Goal: Information Seeking & Learning: Learn about a topic

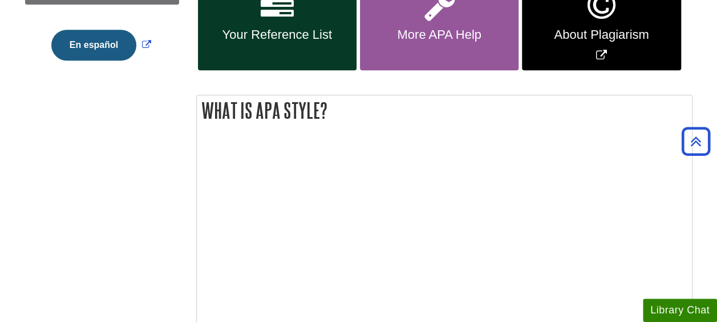
scroll to position [330, 0]
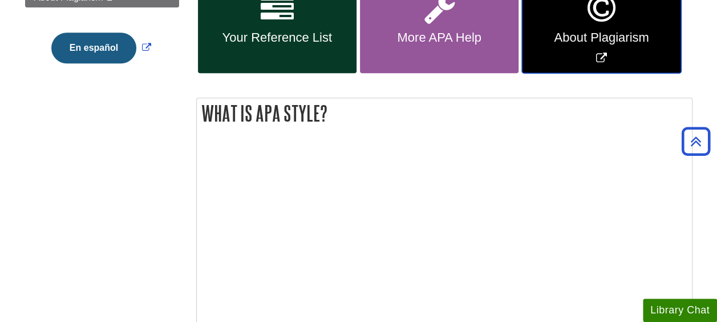
click at [550, 38] on span "About Plagiarism" at bounding box center [600, 37] width 141 height 15
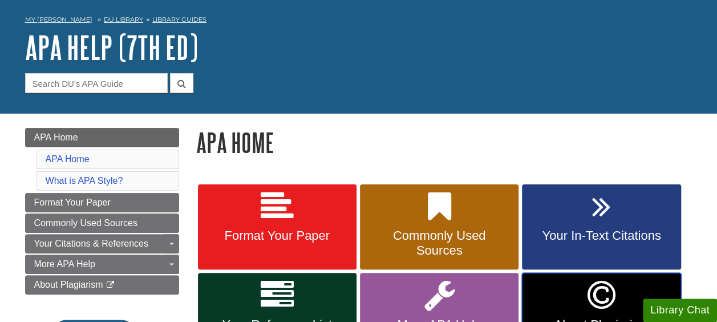
scroll to position [0, 0]
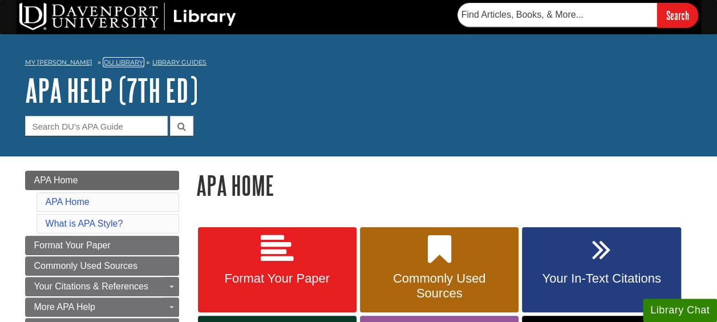
click at [112, 61] on link "DU Library" at bounding box center [123, 62] width 39 height 8
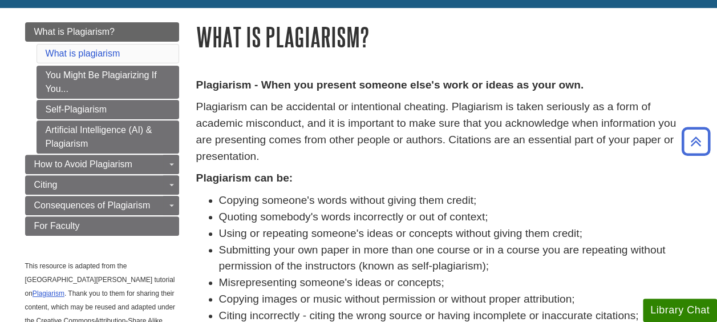
scroll to position [117, 0]
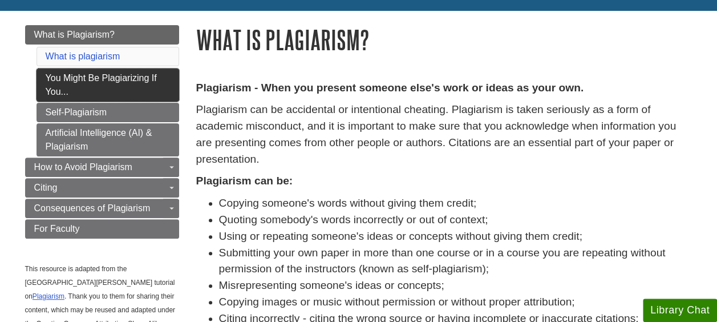
click at [55, 84] on link "You Might Be Plagiarizing If You..." at bounding box center [108, 84] width 143 height 33
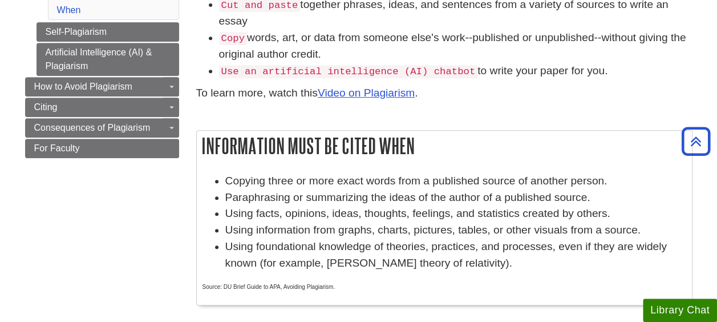
scroll to position [209, 0]
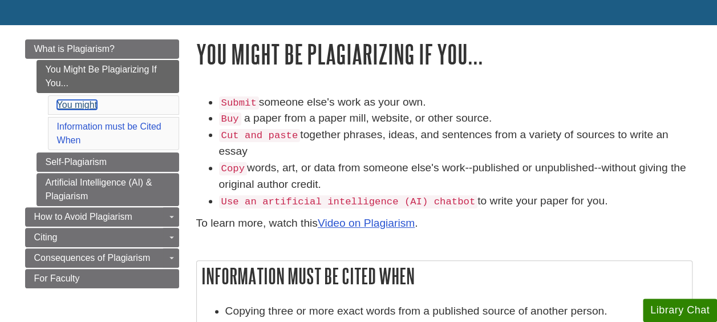
click at [59, 101] on link "You might" at bounding box center [77, 105] width 40 height 10
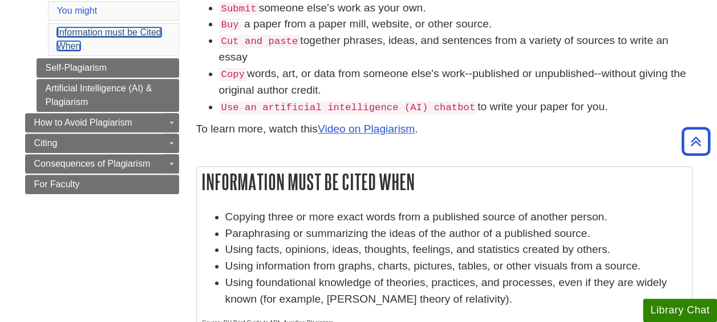
click at [60, 30] on link "Information must be Cited When" at bounding box center [109, 38] width 104 height 23
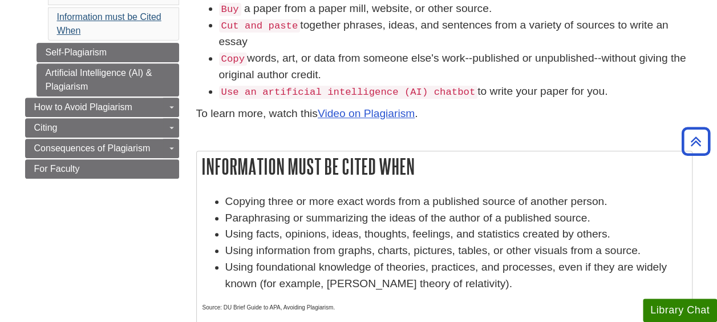
scroll to position [195, 0]
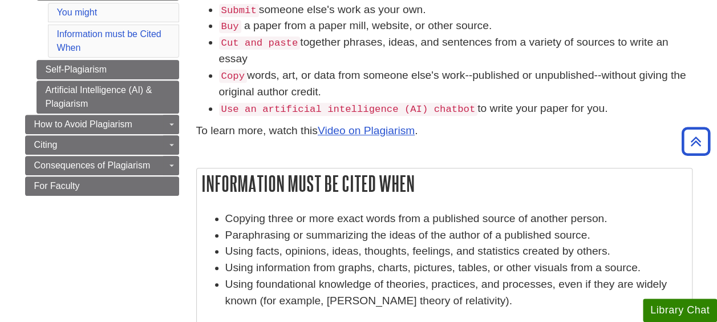
click at [229, 148] on div "Submit someone else's work as your own. Buy a paper from a paper mill, website,…" at bounding box center [444, 79] width 496 height 155
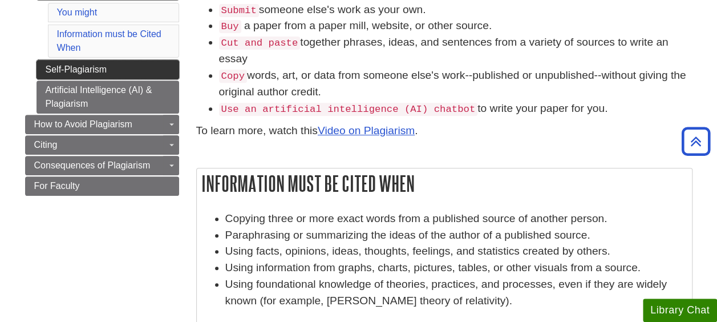
click at [46, 70] on link "Self-Plagiarism" at bounding box center [108, 69] width 143 height 19
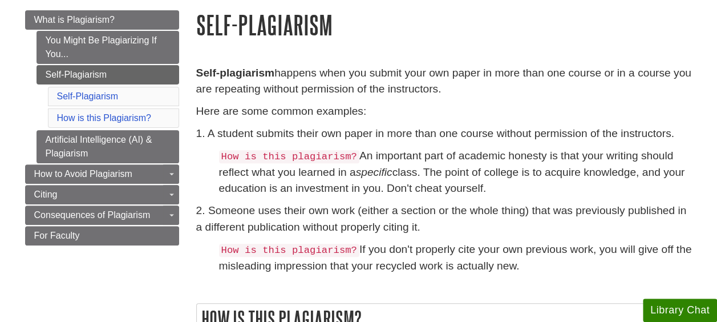
scroll to position [139, 0]
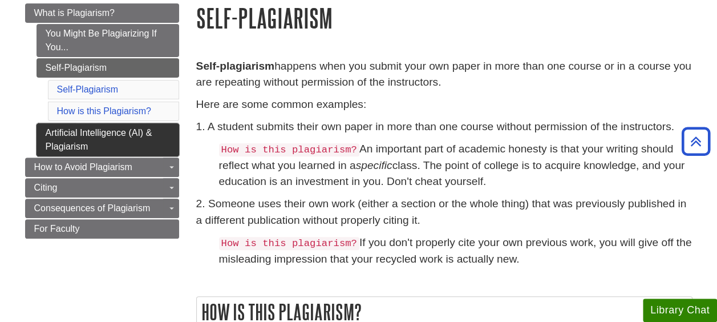
click at [52, 139] on link "Artificial Intelligence (AI) & Plagiarism" at bounding box center [108, 139] width 143 height 33
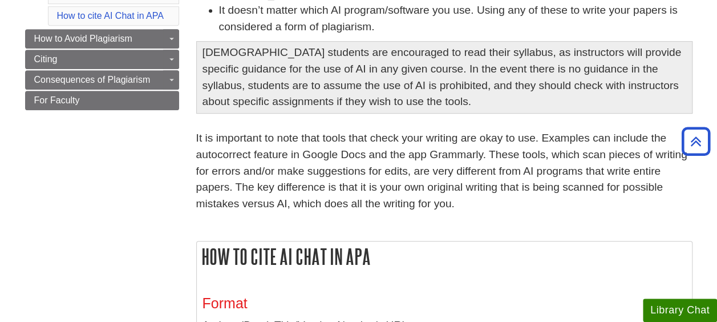
scroll to position [257, 0]
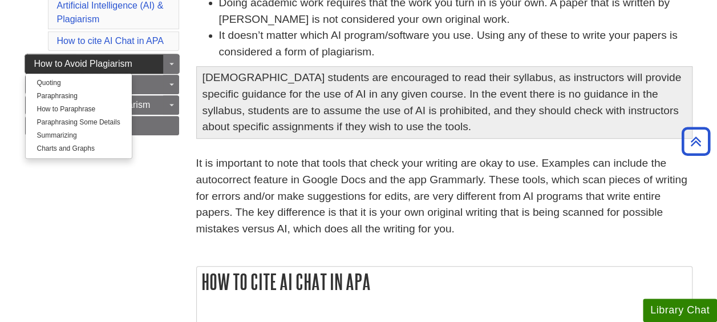
click at [46, 59] on span "How to Avoid Plagiarism" at bounding box center [83, 64] width 98 height 10
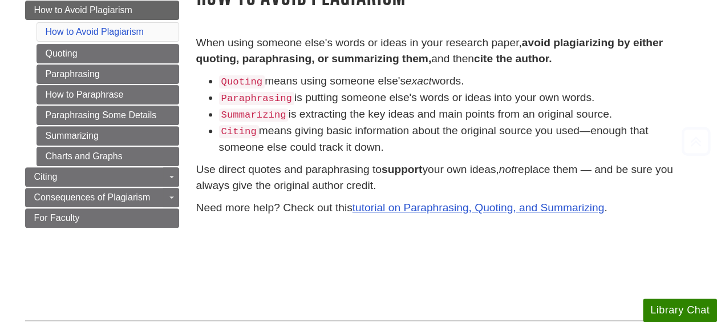
scroll to position [165, 0]
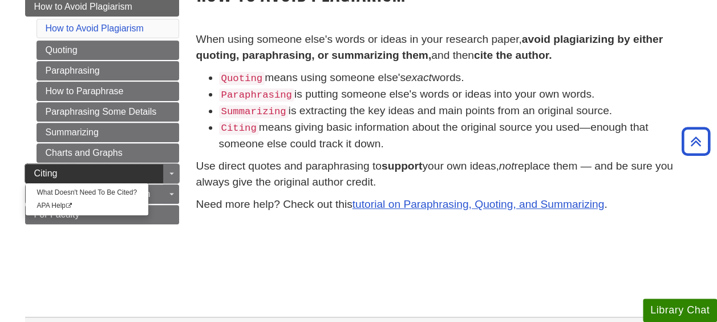
click at [56, 168] on span "Citing" at bounding box center [45, 173] width 23 height 10
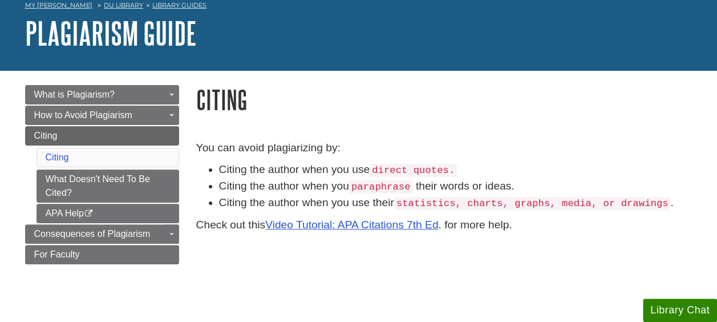
scroll to position [59, 0]
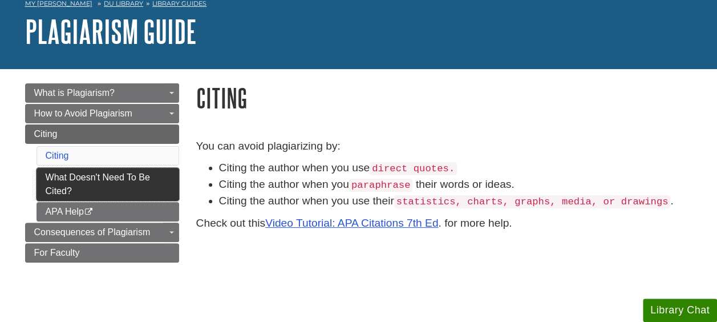
click at [57, 179] on link "What Doesn't Need To Be Cited?" at bounding box center [108, 184] width 143 height 33
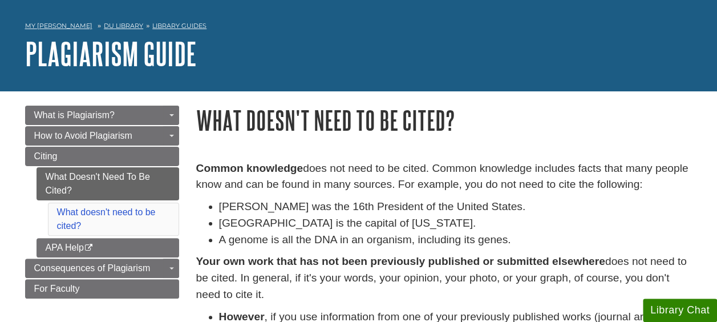
scroll to position [43, 0]
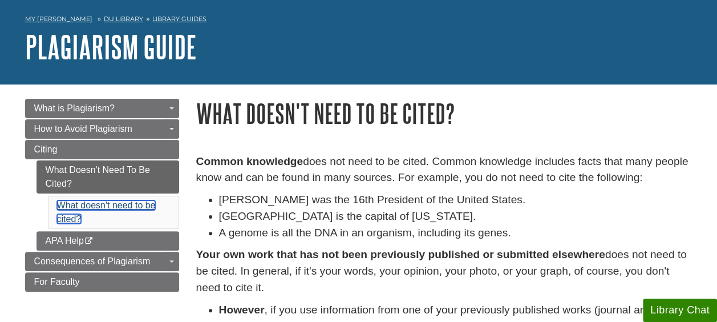
click at [61, 213] on link "What doesn't need to be cited?" at bounding box center [106, 211] width 99 height 23
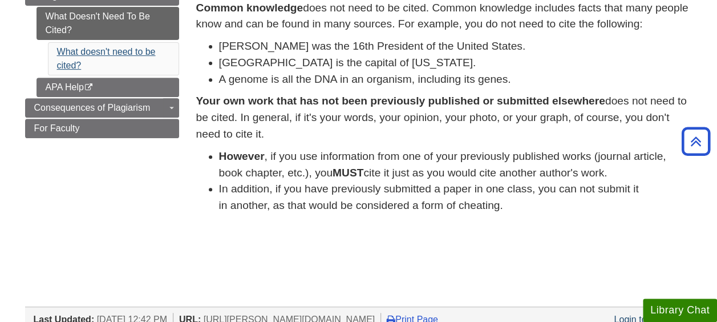
click at [43, 81] on link "APA Help This link opens in a new window" at bounding box center [108, 87] width 143 height 19
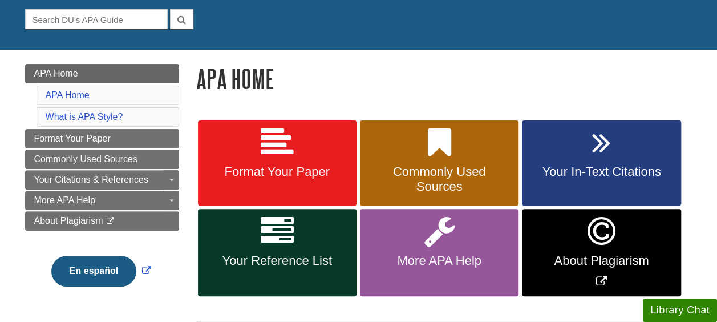
scroll to position [107, 0]
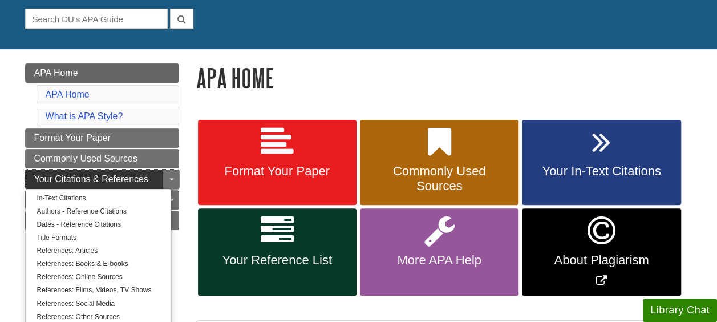
click at [44, 179] on span "Your Citations & References" at bounding box center [91, 179] width 114 height 10
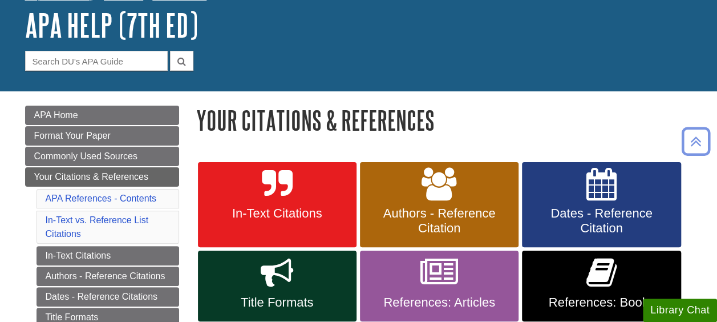
scroll to position [63, 0]
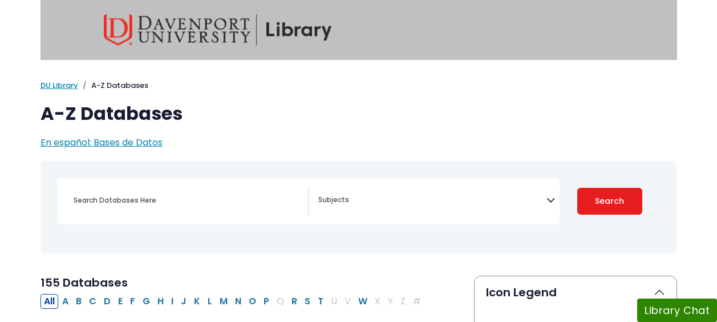
select select "Database Subject Filter"
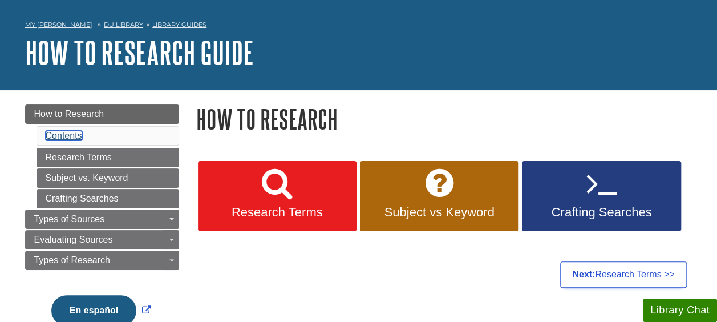
click at [49, 131] on link "Contents" at bounding box center [64, 136] width 37 height 10
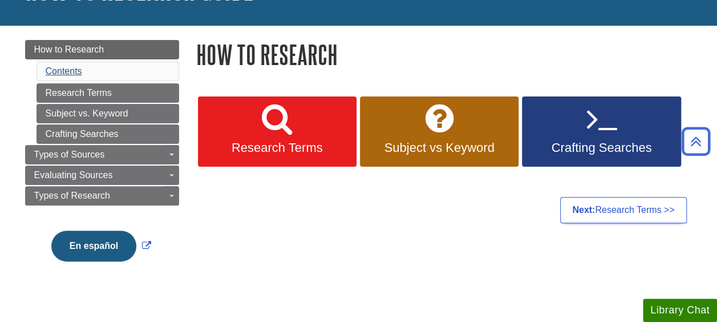
scroll to position [102, 0]
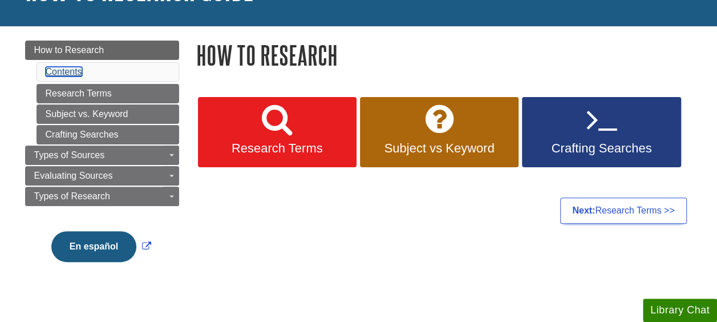
click at [54, 68] on link "Contents" at bounding box center [64, 72] width 37 height 10
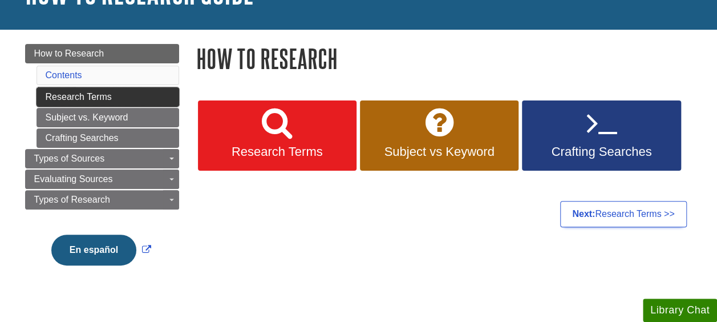
click at [50, 94] on link "Research Terms" at bounding box center [108, 96] width 143 height 19
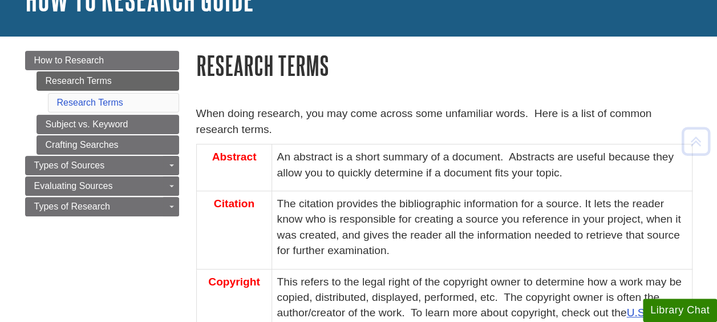
scroll to position [102, 0]
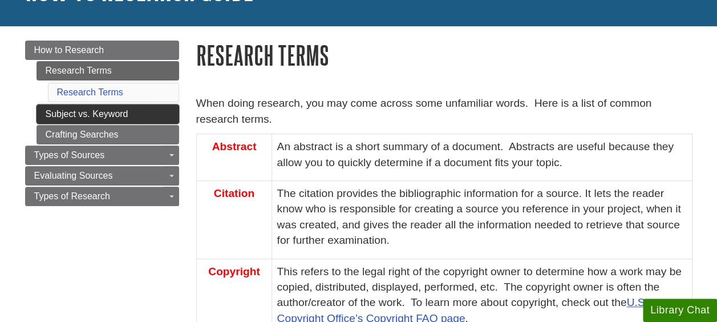
click at [55, 110] on link "Subject vs. Keyword" at bounding box center [108, 113] width 143 height 19
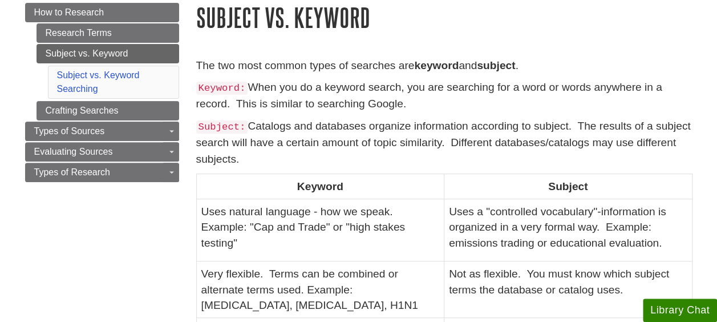
scroll to position [145, 0]
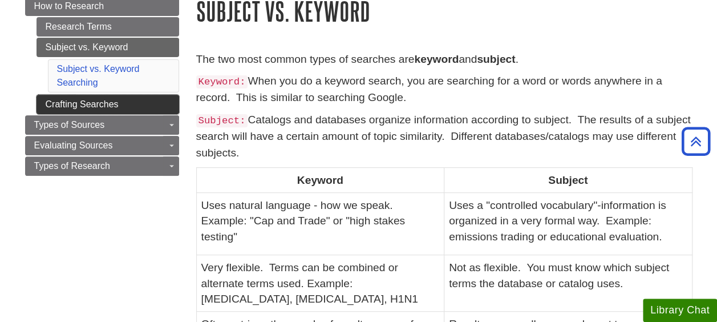
click at [57, 99] on link "Crafting Searches" at bounding box center [108, 104] width 143 height 19
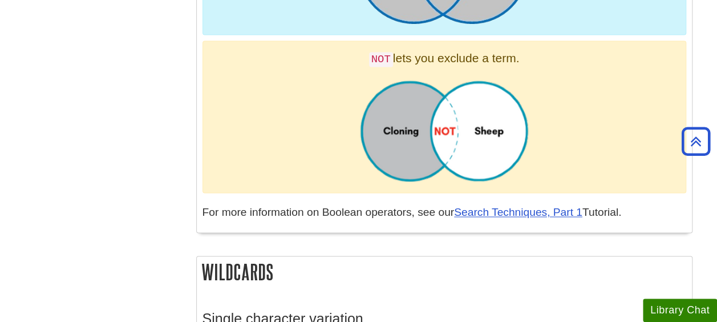
scroll to position [619, 0]
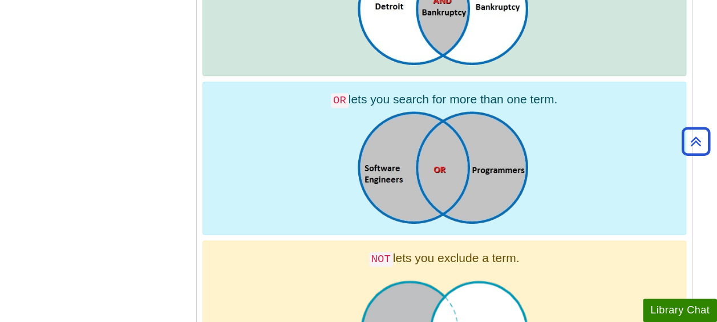
click at [86, 204] on div "Menu How to Research Research Terms Subject vs. Keyword Crafting Searches Searc…" at bounding box center [359, 119] width 684 height 1223
click at [52, 137] on div "Menu How to Research Research Terms Subject vs. Keyword Crafting Searches Searc…" at bounding box center [359, 119] width 684 height 1223
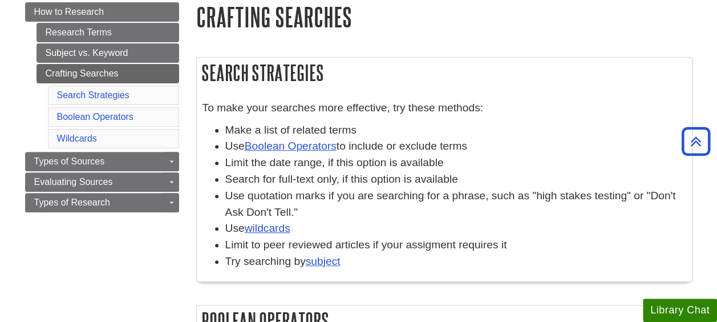
scroll to position [138, 0]
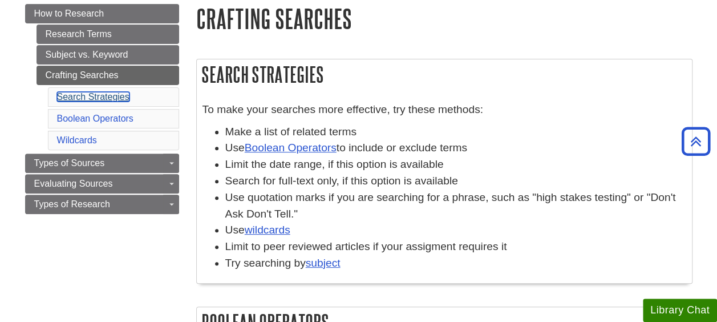
click at [63, 92] on link "Search Strategies" at bounding box center [93, 97] width 72 height 10
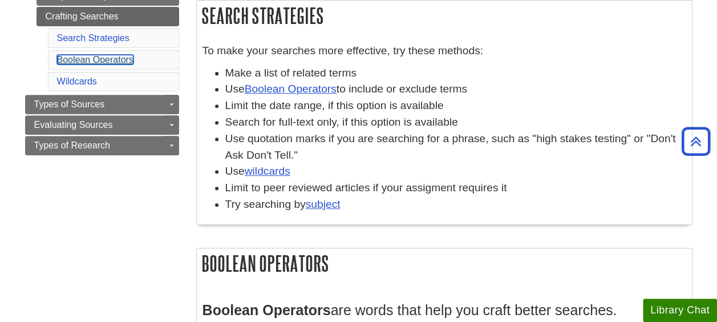
click at [60, 55] on link "Boolean Operators" at bounding box center [95, 60] width 76 height 10
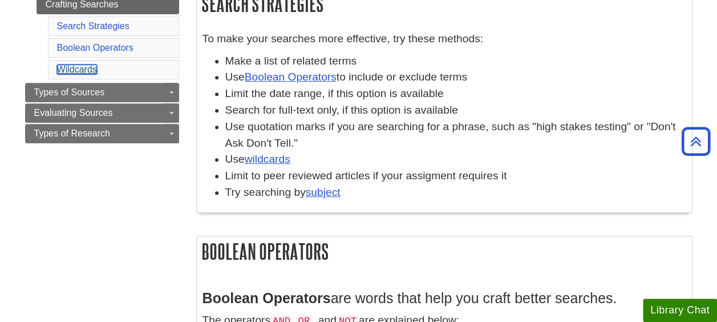
click at [63, 64] on link "Wildcards" at bounding box center [77, 69] width 40 height 10
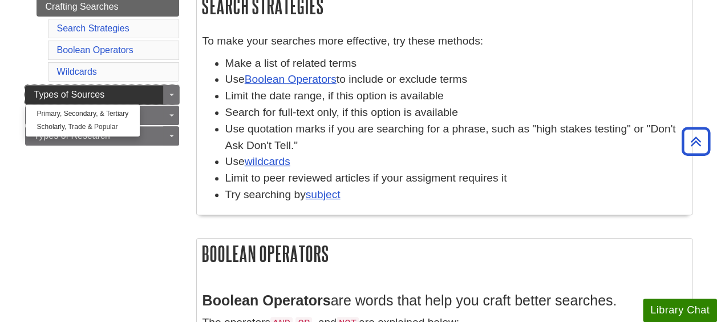
click at [51, 90] on span "Types of Sources" at bounding box center [69, 95] width 71 height 10
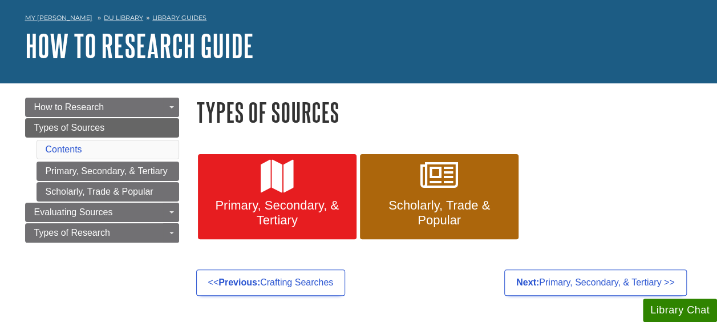
scroll to position [58, 0]
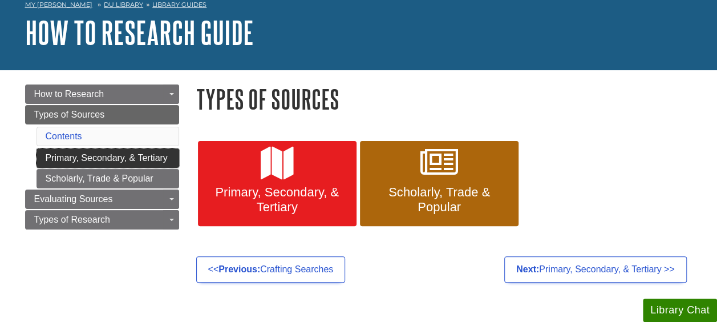
click at [72, 155] on link "Primary, Secondary, & Tertiary" at bounding box center [108, 157] width 143 height 19
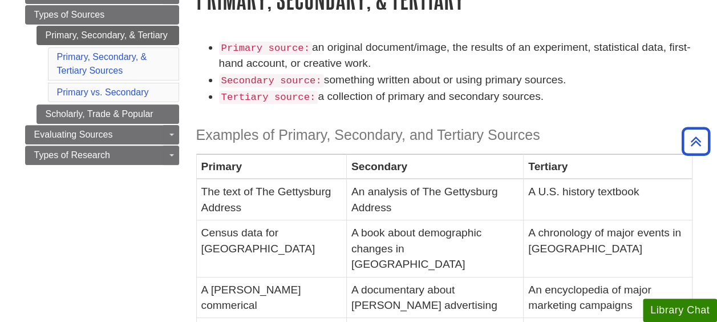
scroll to position [157, 0]
click at [58, 58] on link "Primary, Secondary, & Tertiary Sources" at bounding box center [102, 63] width 90 height 23
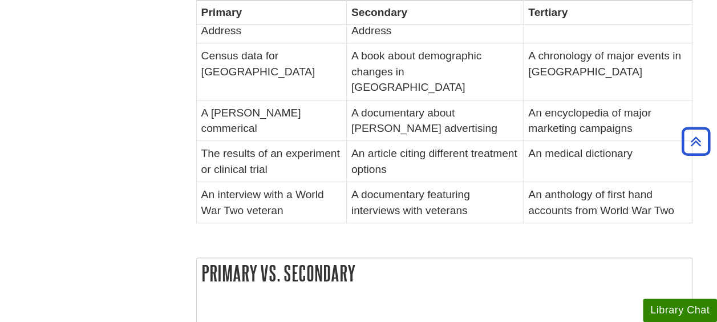
scroll to position [335, 0]
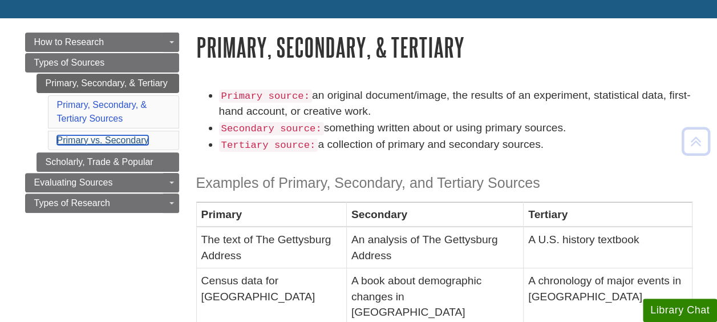
click at [67, 135] on link "Primary vs. Secondary" at bounding box center [103, 140] width 92 height 10
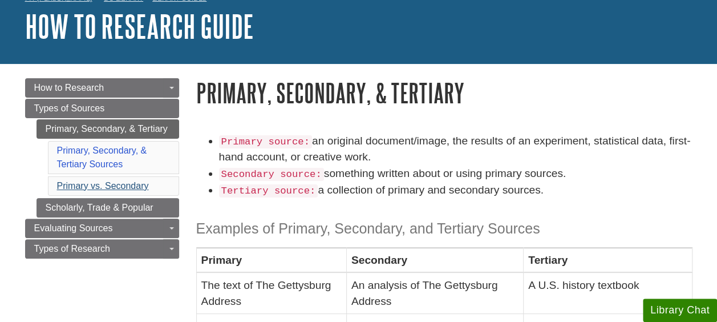
scroll to position [123, 0]
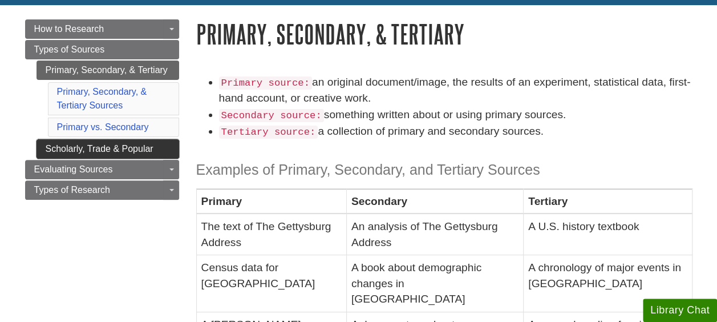
click at [72, 145] on link "Scholarly, Trade & Popular" at bounding box center [108, 148] width 143 height 19
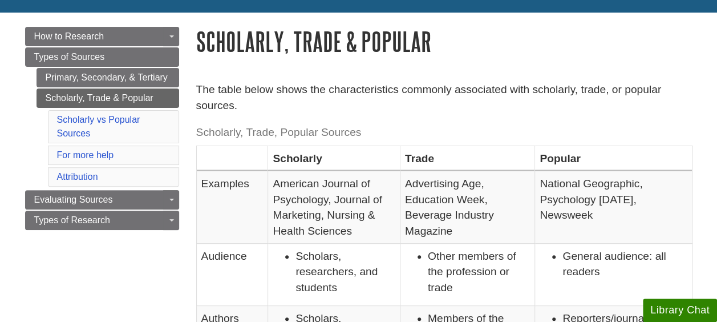
scroll to position [119, 0]
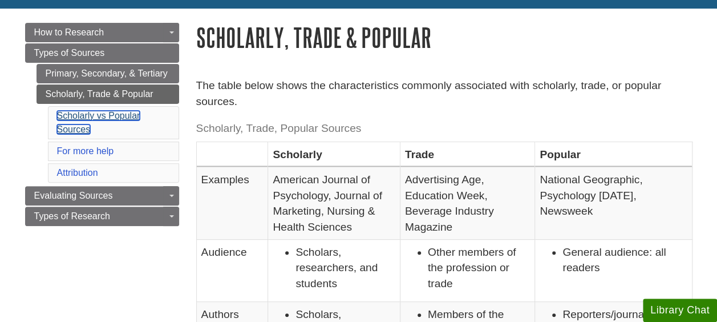
click at [62, 116] on link "Scholarly vs Popular Sources" at bounding box center [98, 122] width 83 height 23
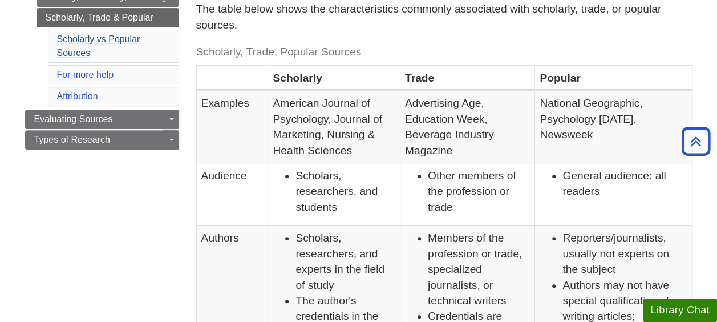
scroll to position [190, 0]
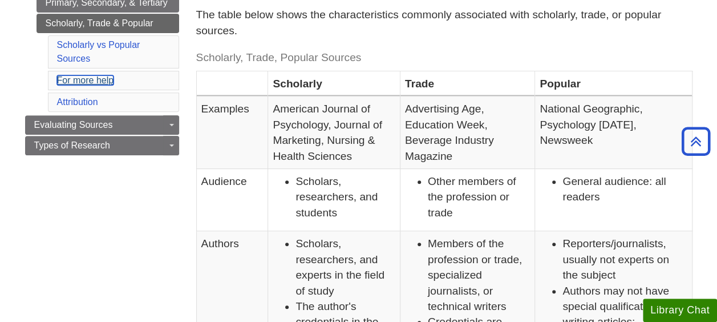
click at [59, 75] on link "For more help" at bounding box center [85, 80] width 57 height 10
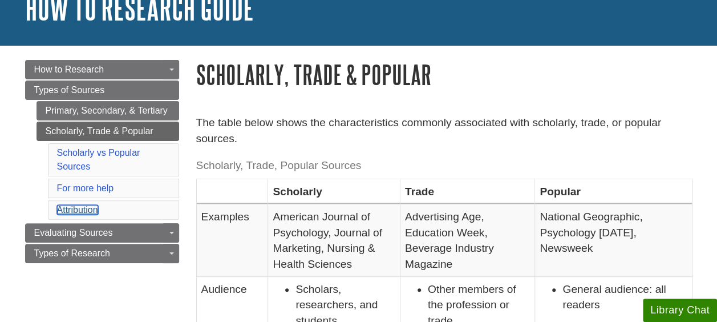
click at [65, 205] on link "Attribution" at bounding box center [77, 210] width 41 height 10
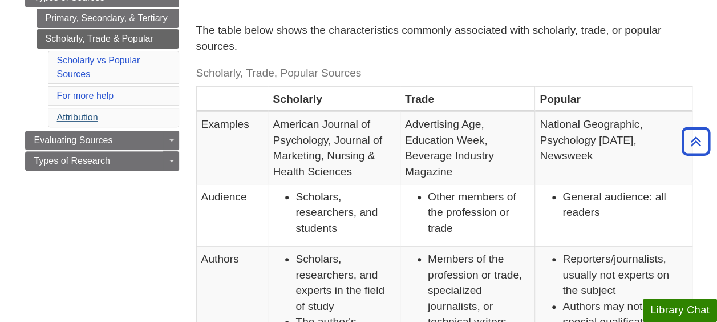
scroll to position [165, 0]
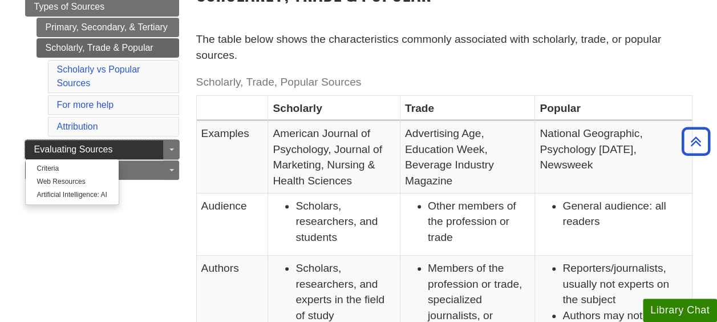
click at [34, 146] on span "Evaluating Sources" at bounding box center [73, 149] width 79 height 10
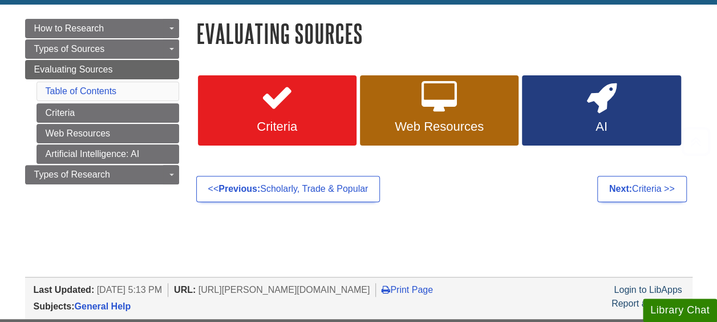
scroll to position [126, 0]
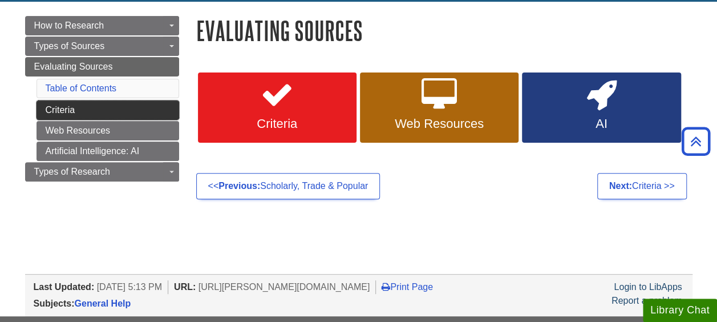
click at [57, 100] on link "Criteria" at bounding box center [108, 109] width 143 height 19
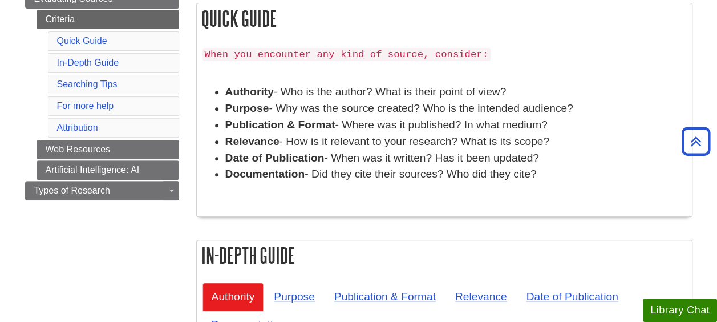
scroll to position [199, 0]
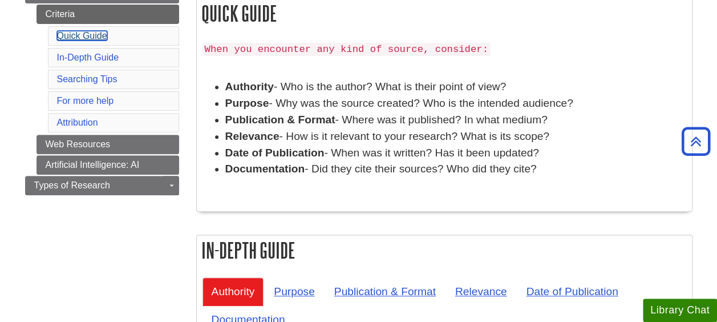
click at [57, 31] on link "Quick Guide" at bounding box center [82, 36] width 50 height 10
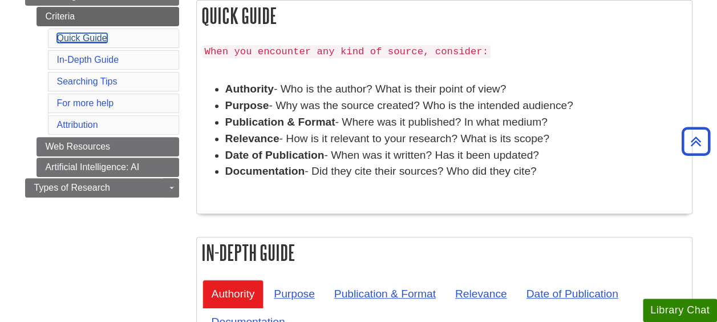
click at [67, 35] on link "Quick Guide" at bounding box center [82, 38] width 50 height 10
click at [66, 55] on link "In-Depth Guide" at bounding box center [88, 60] width 62 height 10
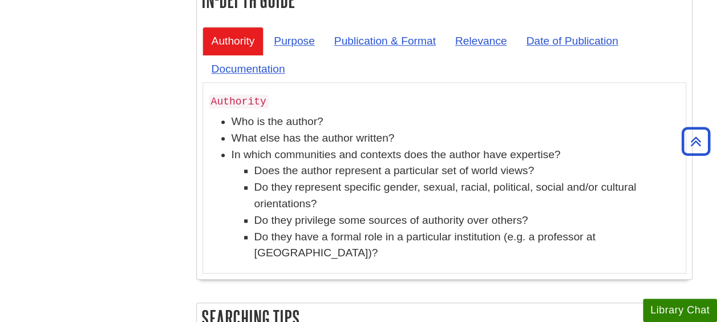
scroll to position [455, 0]
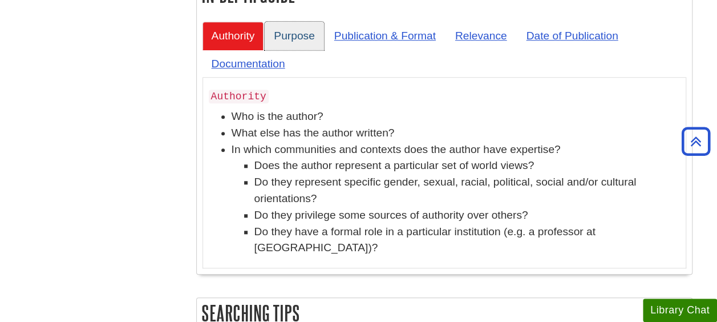
click at [284, 34] on link "Purpose" at bounding box center [294, 36] width 59 height 28
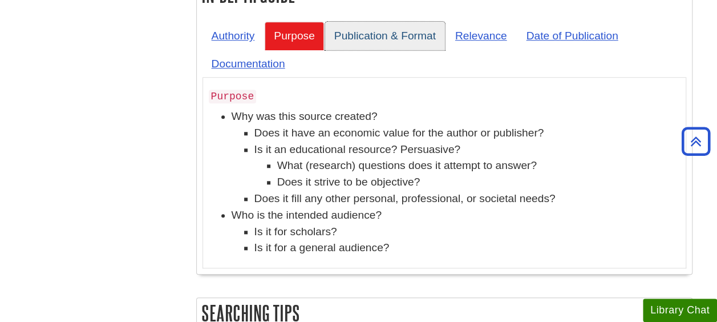
click at [363, 31] on link "Publication & Format" at bounding box center [385, 36] width 120 height 28
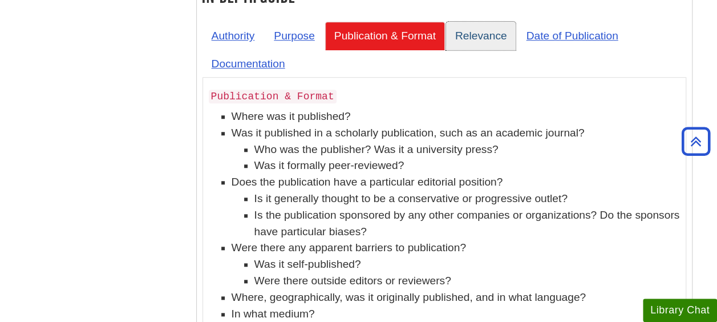
click at [466, 34] on link "Relevance" at bounding box center [481, 36] width 70 height 28
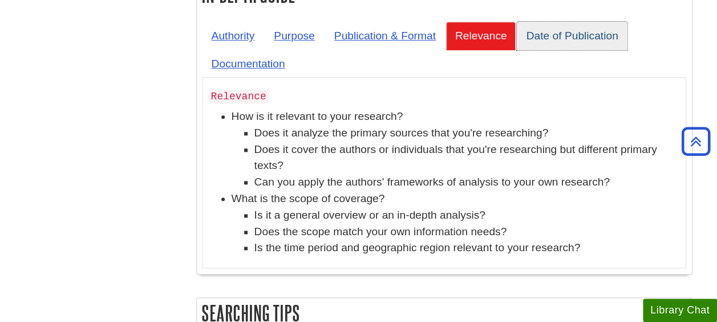
click at [542, 32] on link "Date of Publication" at bounding box center [572, 36] width 110 height 28
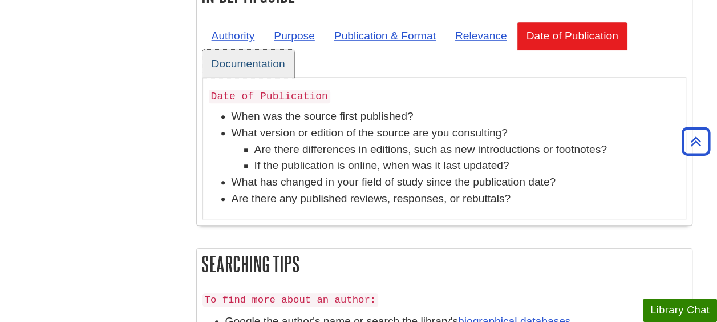
click at [234, 67] on link "Documentation" at bounding box center [248, 64] width 92 height 28
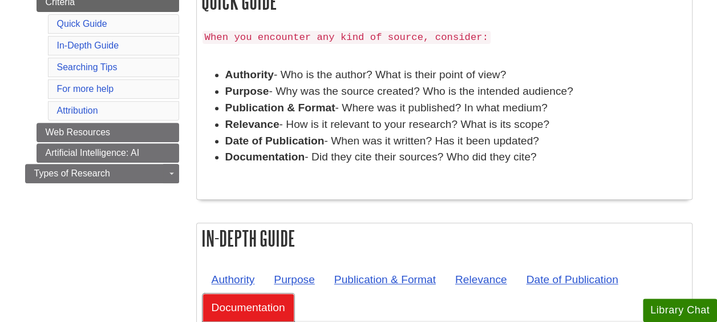
scroll to position [217, 0]
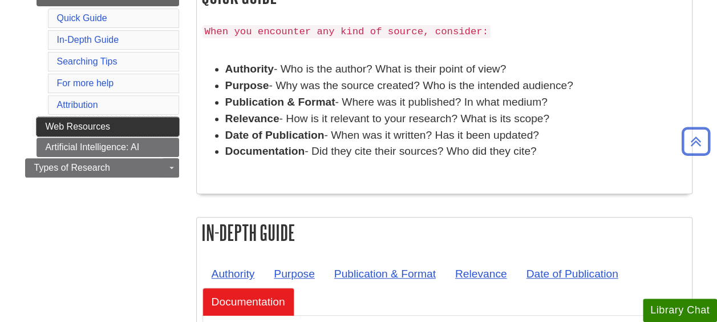
click at [90, 121] on link "Web Resources" at bounding box center [108, 126] width 143 height 19
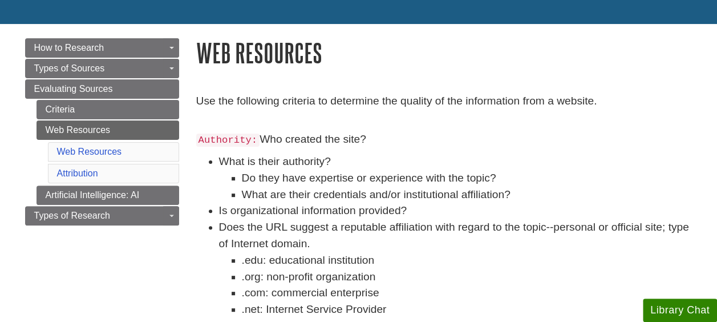
scroll to position [136, 0]
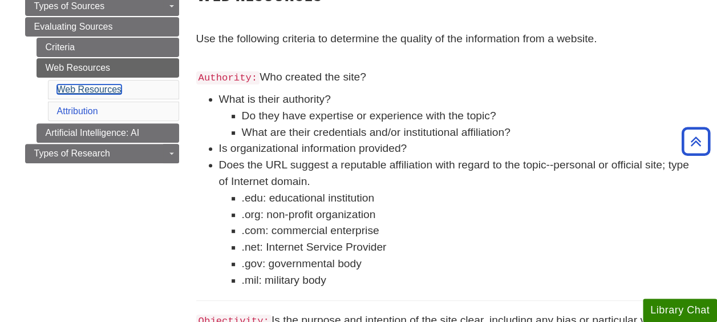
click at [83, 86] on link "Web Resources" at bounding box center [89, 89] width 65 height 10
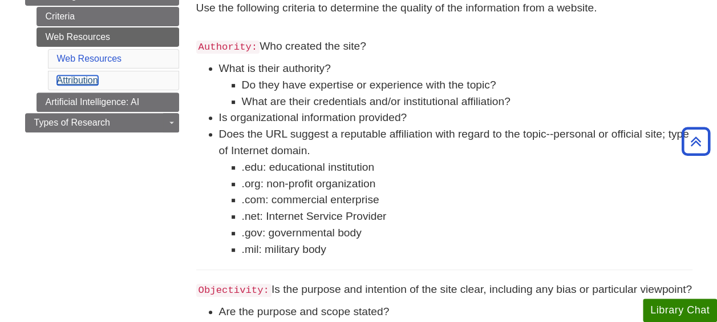
click at [80, 79] on link "Attribution" at bounding box center [77, 80] width 41 height 10
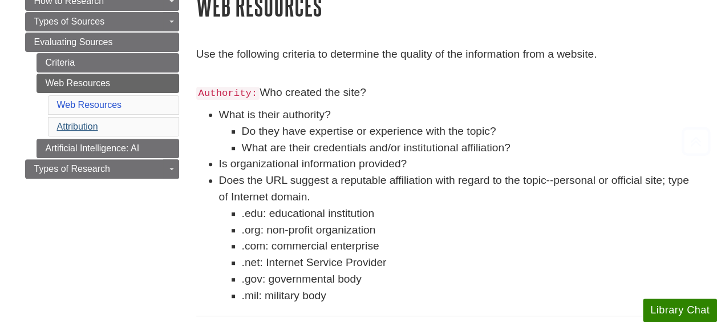
scroll to position [191, 0]
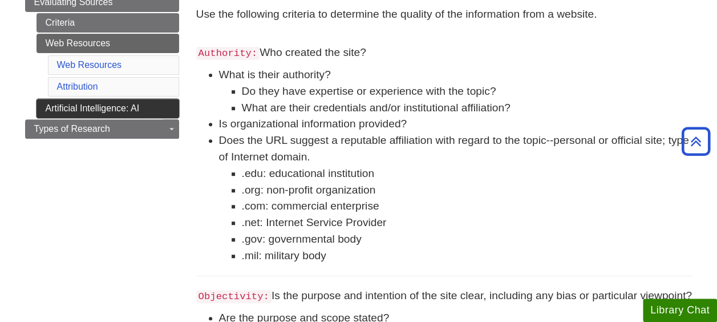
click at [104, 105] on link "Artificial Intelligence: AI" at bounding box center [108, 108] width 143 height 19
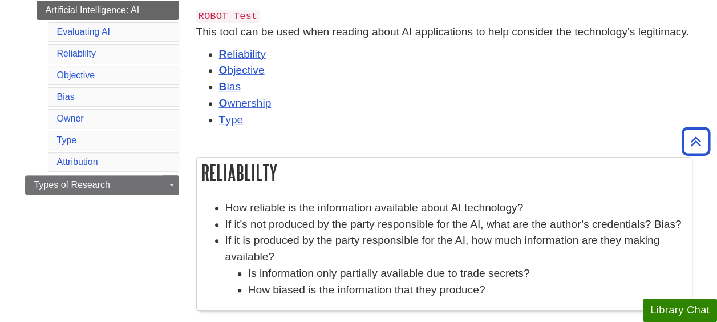
scroll to position [247, 0]
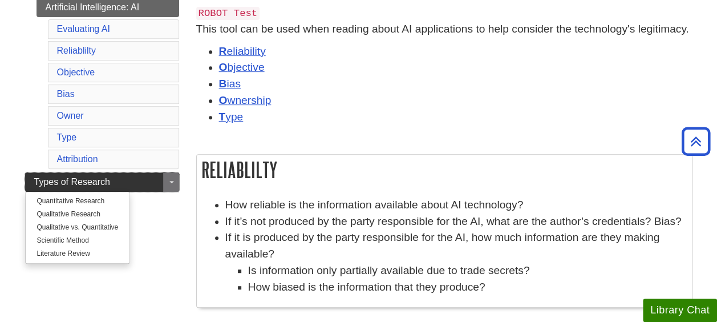
click at [57, 178] on span "Types of Research" at bounding box center [72, 182] width 76 height 10
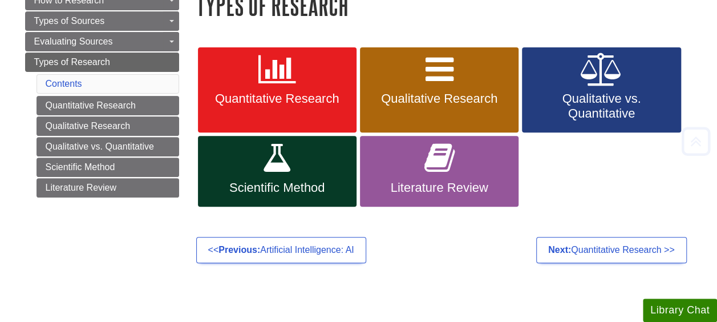
scroll to position [153, 0]
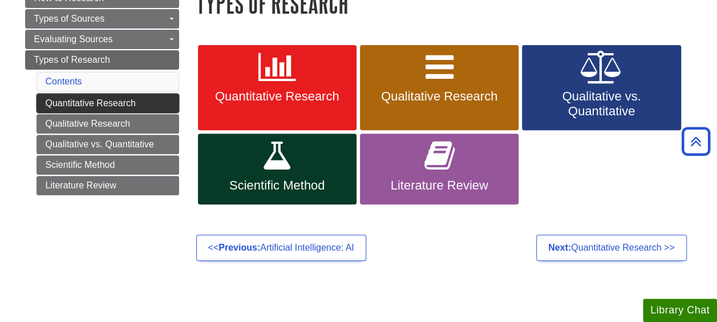
click at [58, 98] on link "Quantitative Research" at bounding box center [108, 103] width 143 height 19
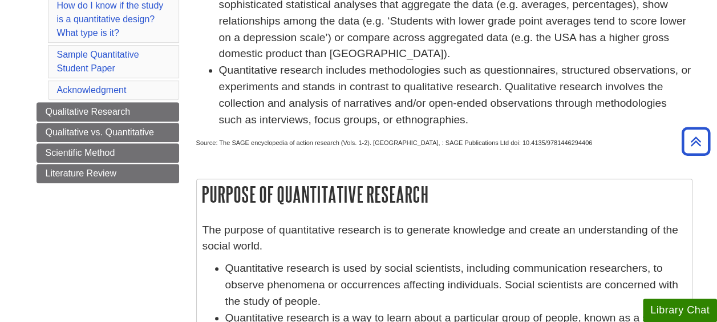
scroll to position [321, 0]
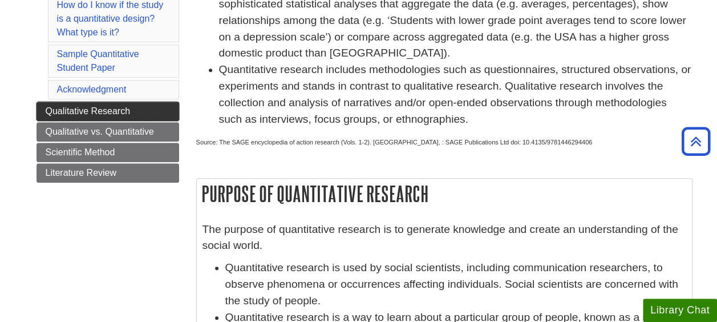
click at [54, 102] on link "Qualitative Research" at bounding box center [108, 111] width 143 height 19
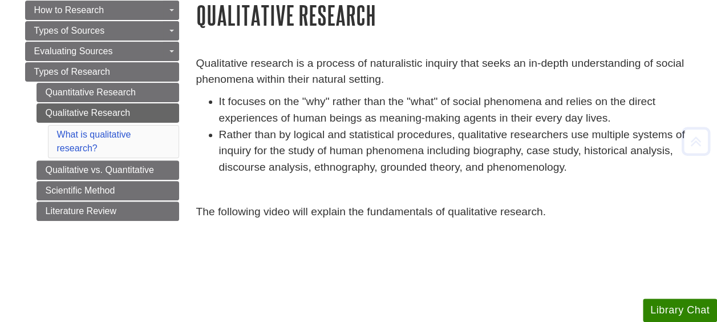
scroll to position [184, 0]
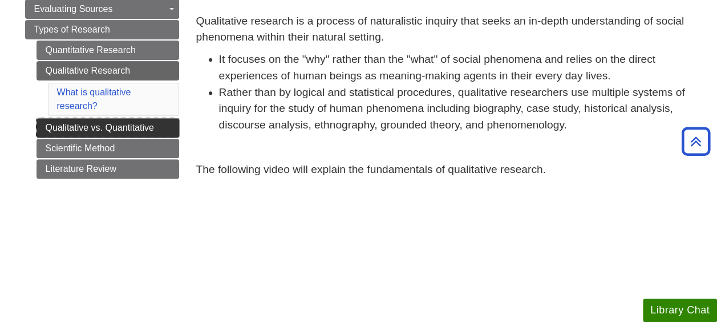
click at [47, 130] on link "Qualitative vs. Quantitative" at bounding box center [108, 127] width 143 height 19
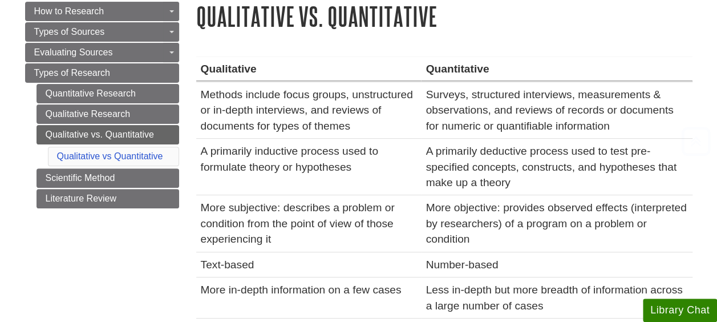
scroll to position [168, 0]
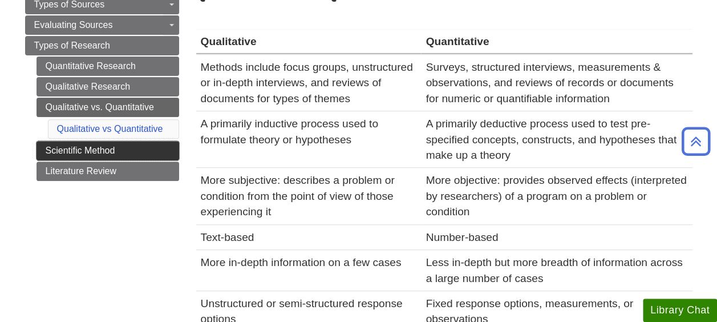
click at [39, 145] on link "Scientific Method" at bounding box center [108, 150] width 143 height 19
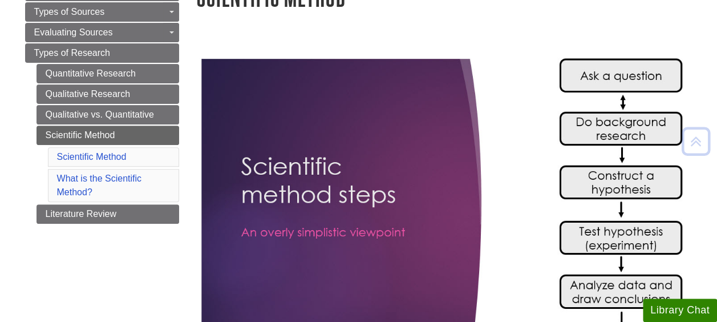
scroll to position [164, 0]
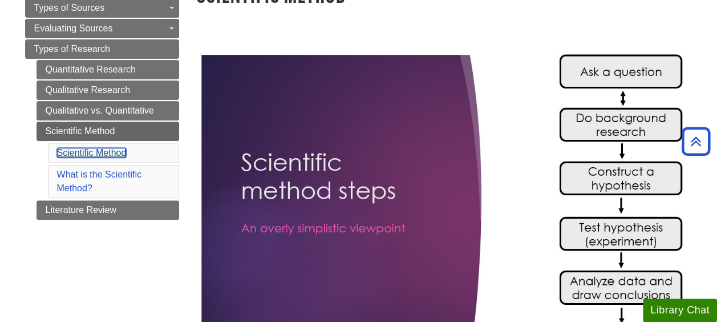
click at [59, 148] on link "Scientific Method" at bounding box center [92, 153] width 70 height 10
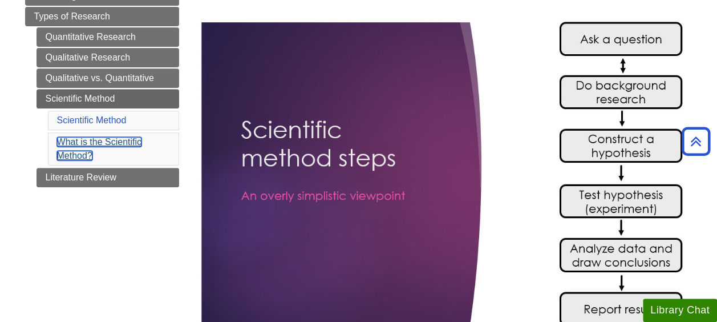
click at [62, 151] on link "What is the Scientific Method?" at bounding box center [99, 148] width 85 height 23
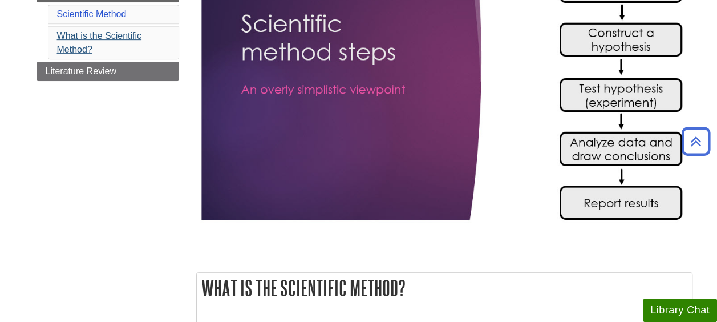
scroll to position [297, 0]
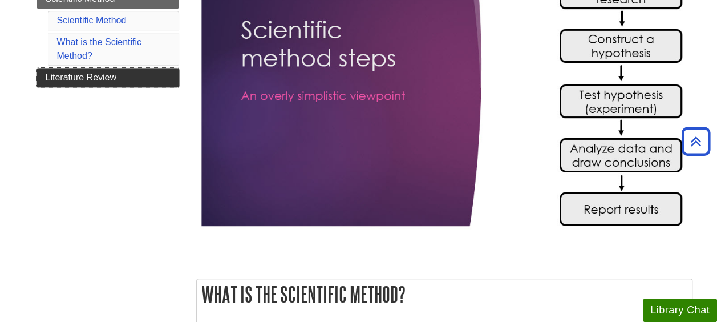
click at [54, 80] on link "Literature Review" at bounding box center [108, 77] width 143 height 19
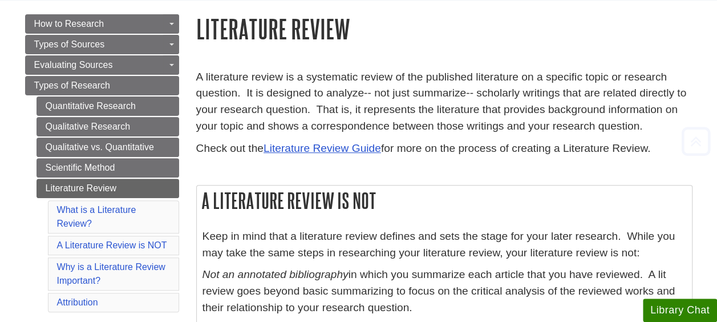
scroll to position [159, 0]
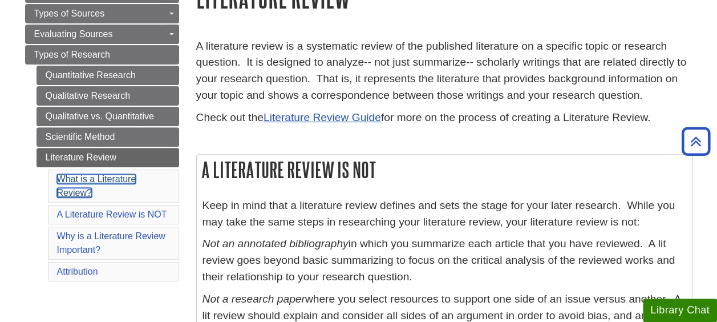
click at [66, 184] on link "What is a Literature Review?" at bounding box center [96, 185] width 79 height 23
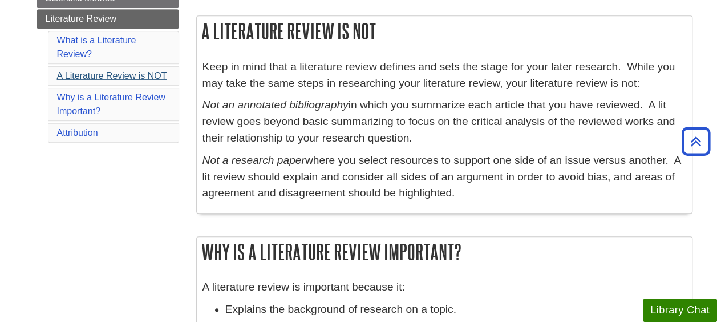
click at [63, 71] on link "A Literature Review is NOT" at bounding box center [112, 76] width 110 height 10
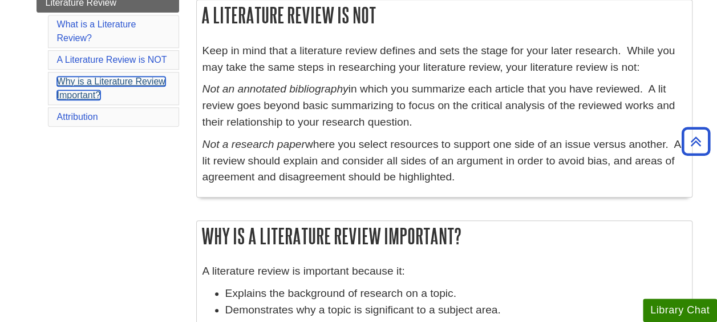
click at [62, 79] on link "Why is a Literature Review Important?" at bounding box center [111, 87] width 108 height 23
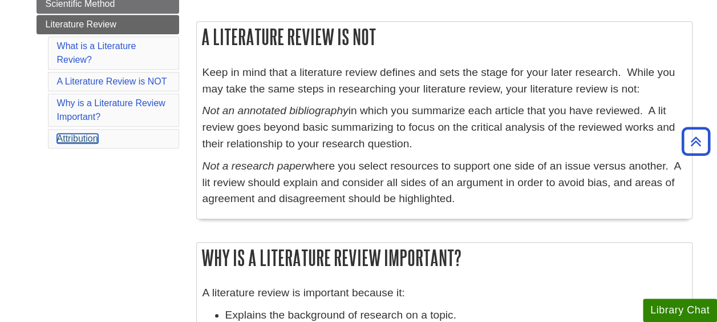
click at [58, 133] on link "Attribution" at bounding box center [77, 138] width 41 height 10
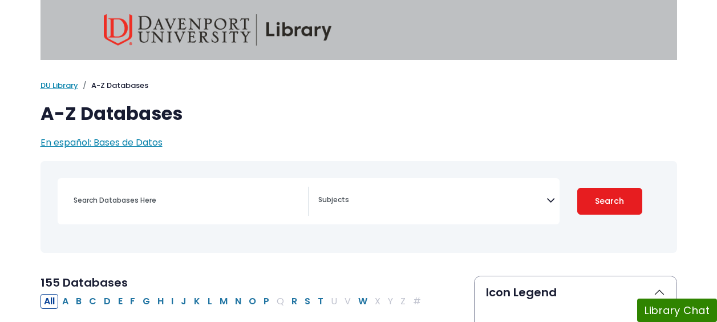
select select "Database Subject Filter"
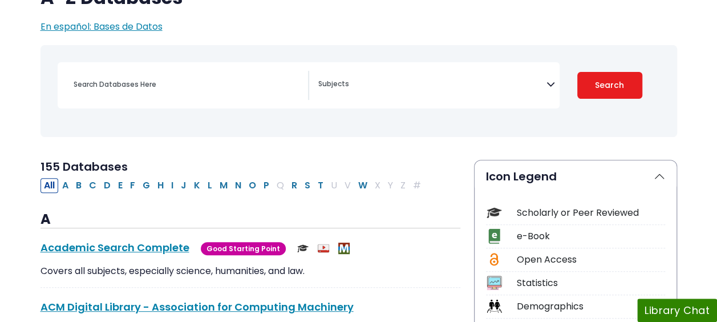
scroll to position [116, 0]
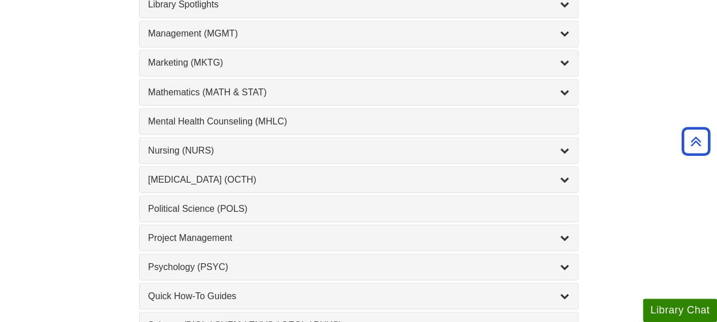
scroll to position [1014, 0]
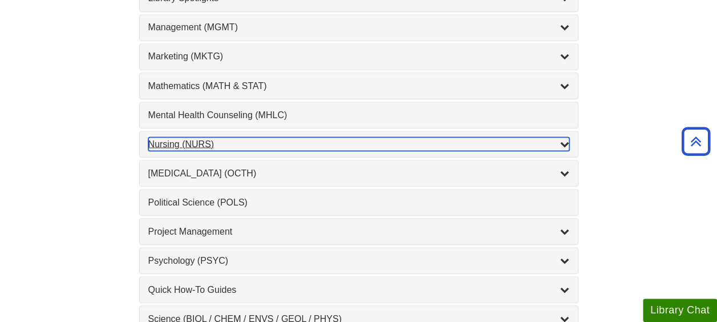
click at [160, 137] on div "Nursing (NURS) , 14 guides" at bounding box center [358, 144] width 421 height 14
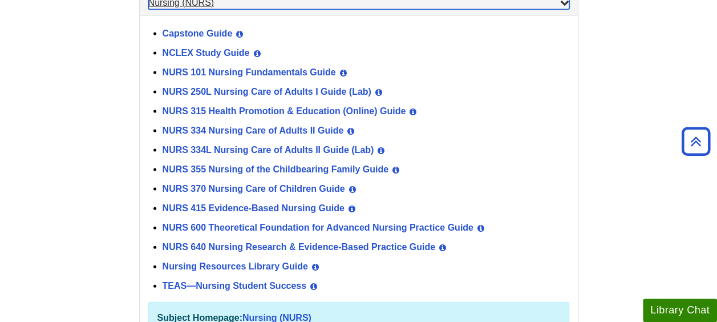
scroll to position [1162, 0]
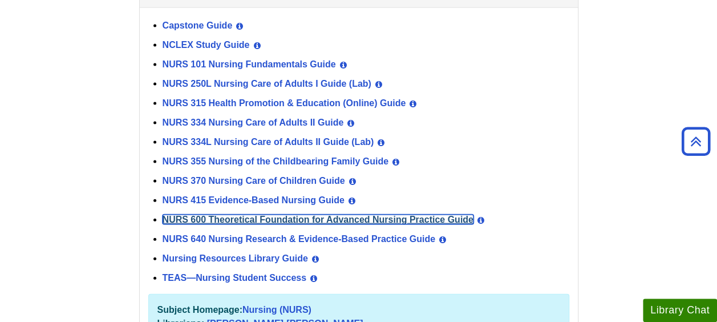
click at [217, 214] on link "NURS 600 Theoretical Foundation for Advanced Nursing Practice Guide" at bounding box center [318, 219] width 311 height 10
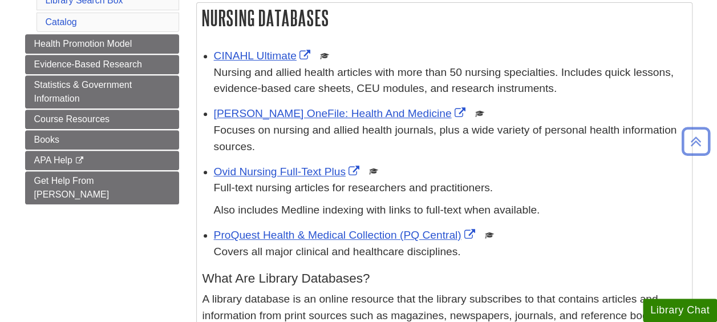
scroll to position [230, 0]
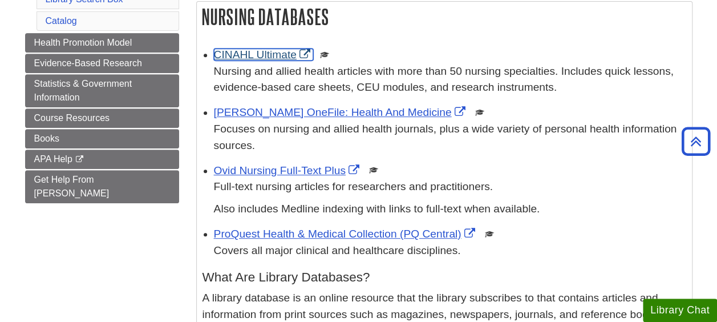
click at [226, 52] on link "CINAHL Ultimate" at bounding box center [263, 54] width 99 height 12
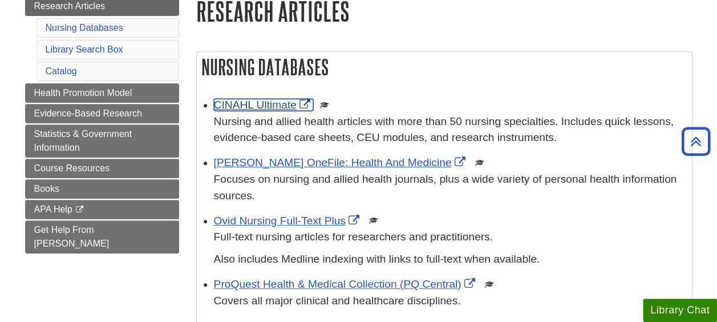
scroll to position [178, 0]
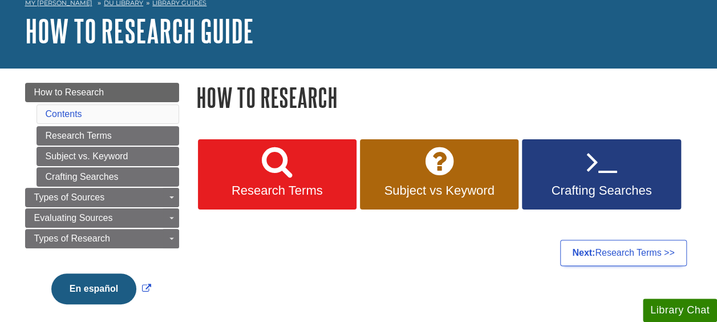
scroll to position [59, 0]
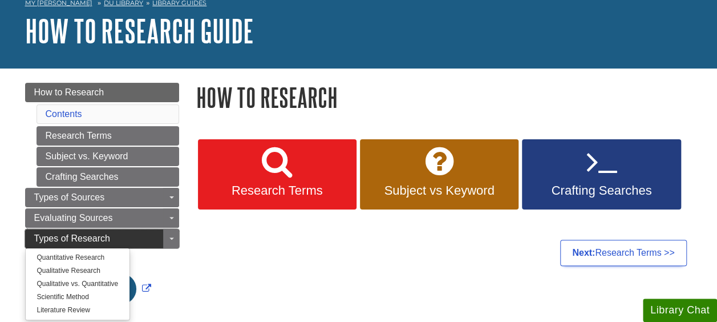
click at [118, 238] on link "Types of Research" at bounding box center [102, 238] width 154 height 19
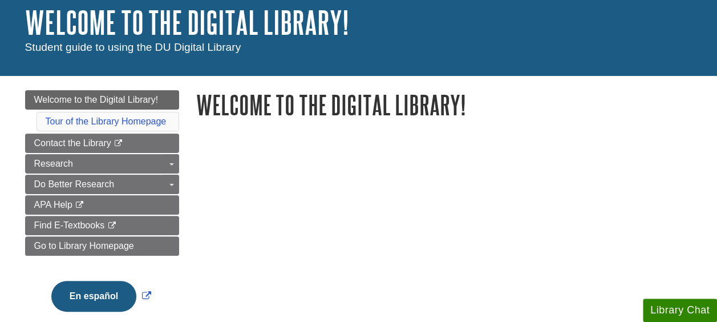
scroll to position [30, 0]
